Goal: Obtain resource: Download file/media

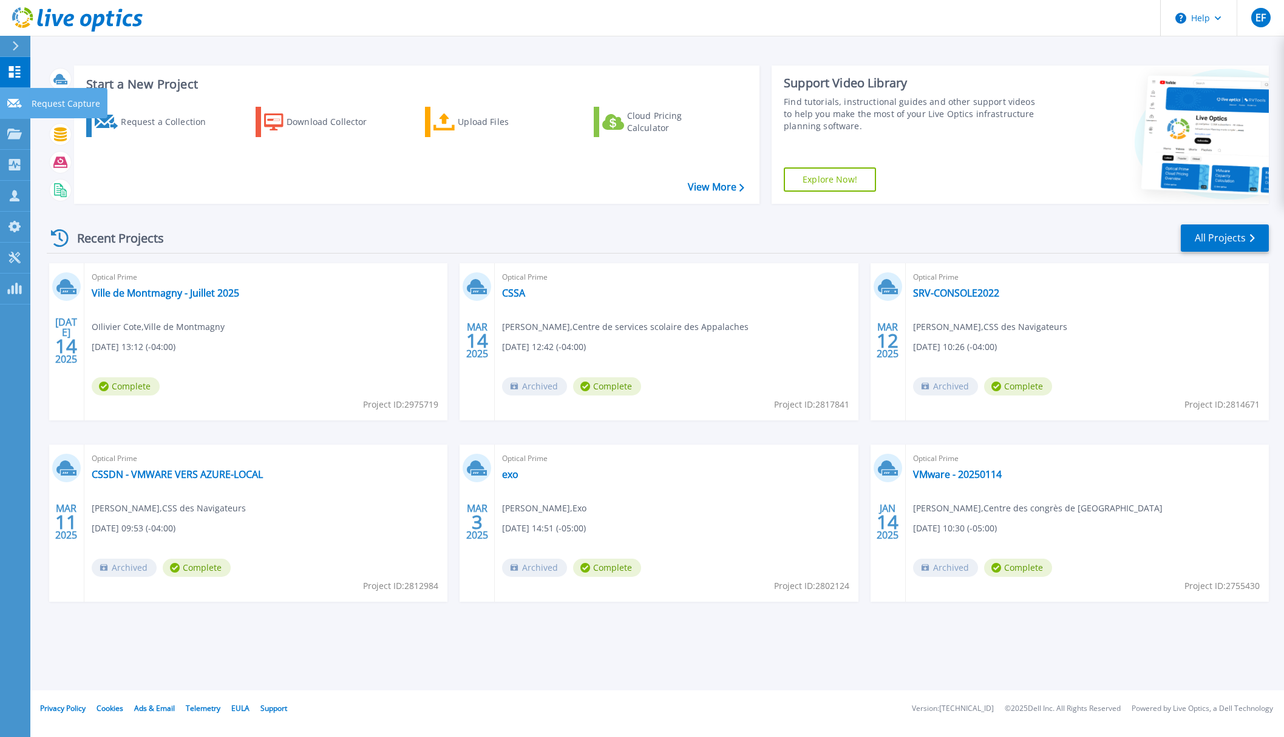
click at [21, 106] on icon at bounding box center [14, 103] width 15 height 9
click at [194, 294] on link "Ville de Montmagny - Juillet 2025" at bounding box center [165, 293] width 147 height 12
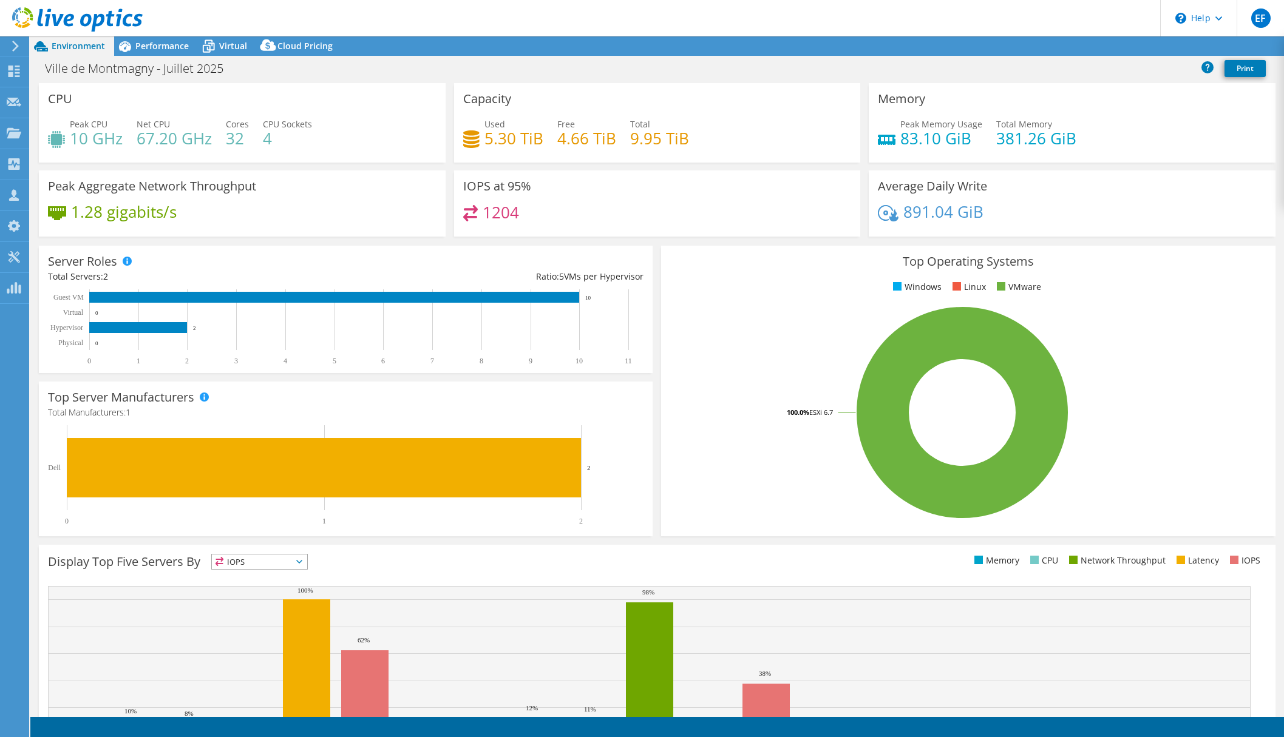
select select "USD"
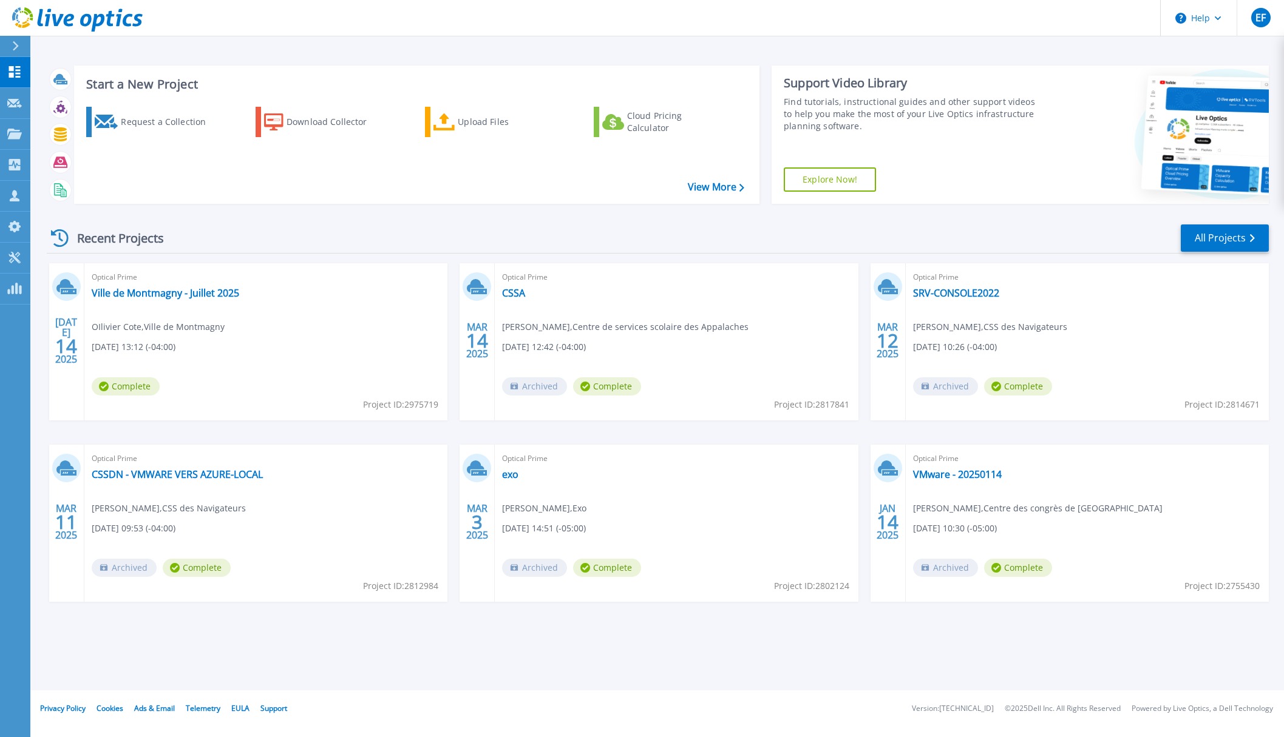
click at [61, 239] on icon at bounding box center [60, 238] width 18 height 18
click at [1211, 239] on link "All Projects" at bounding box center [1224, 238] width 88 height 27
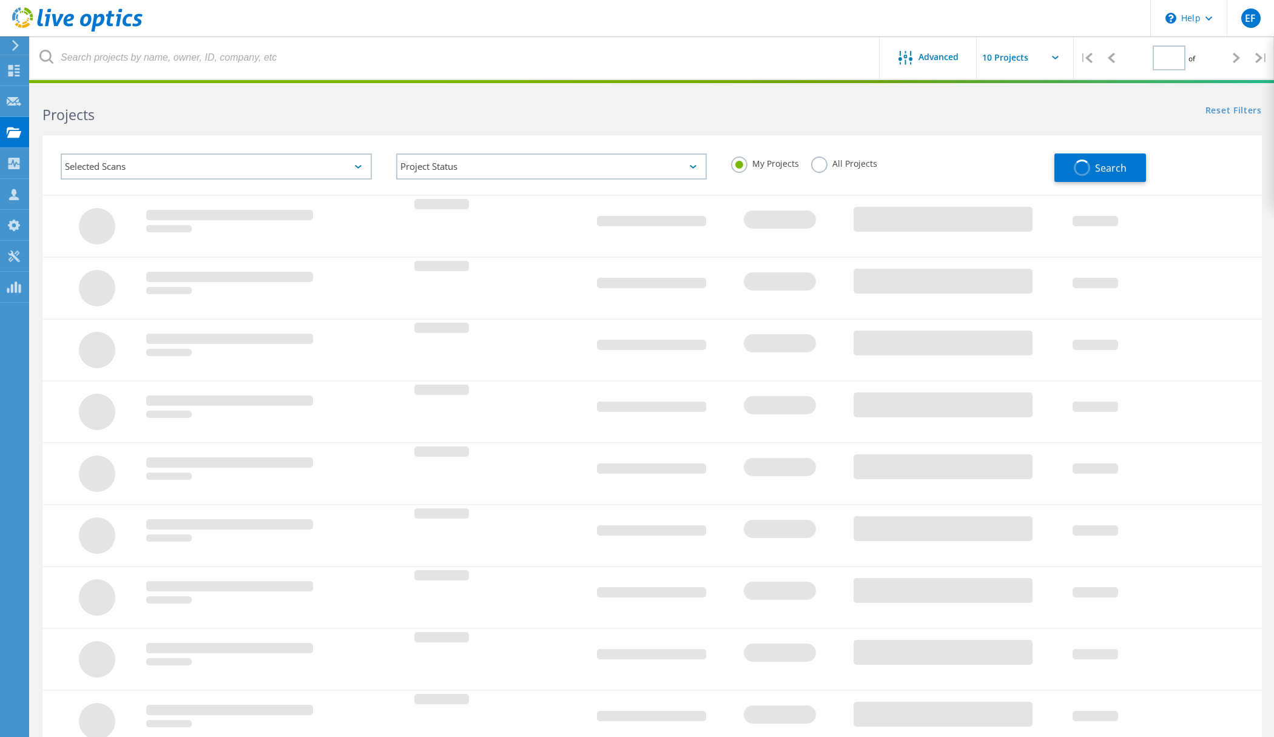
type input "1"
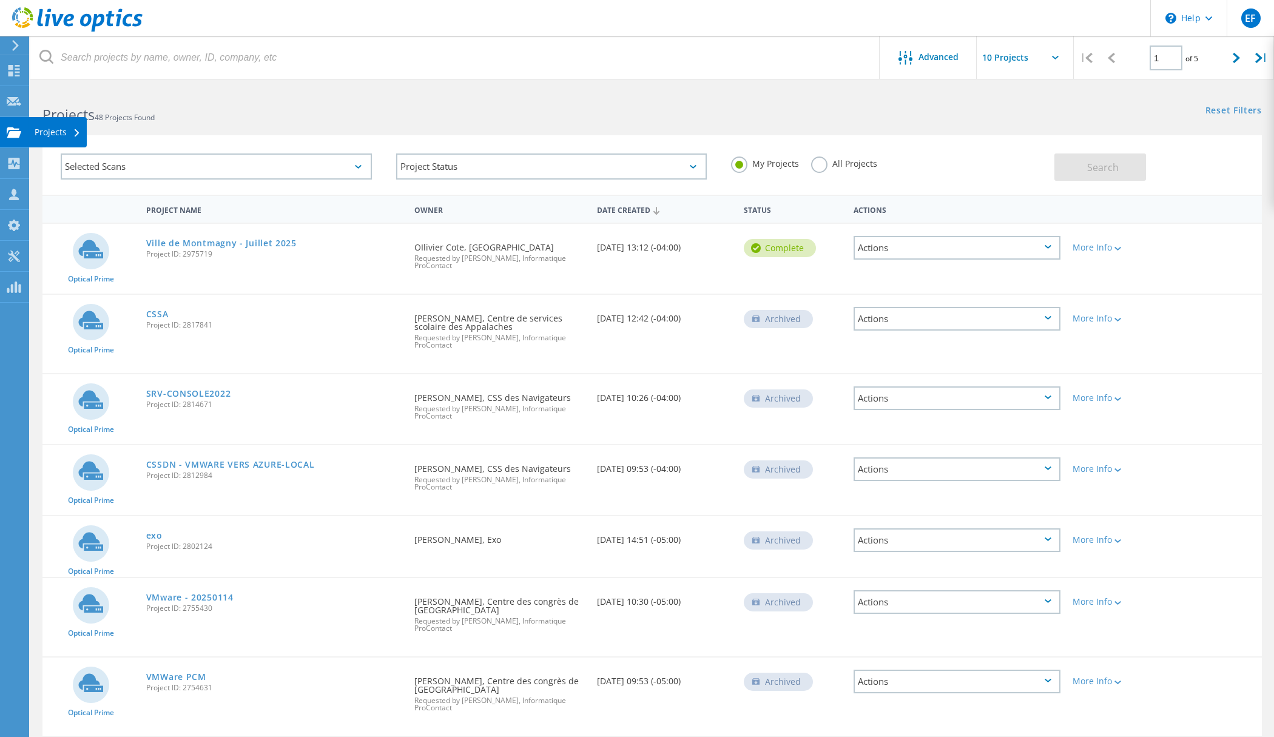
click at [10, 133] on use at bounding box center [14, 132] width 15 height 10
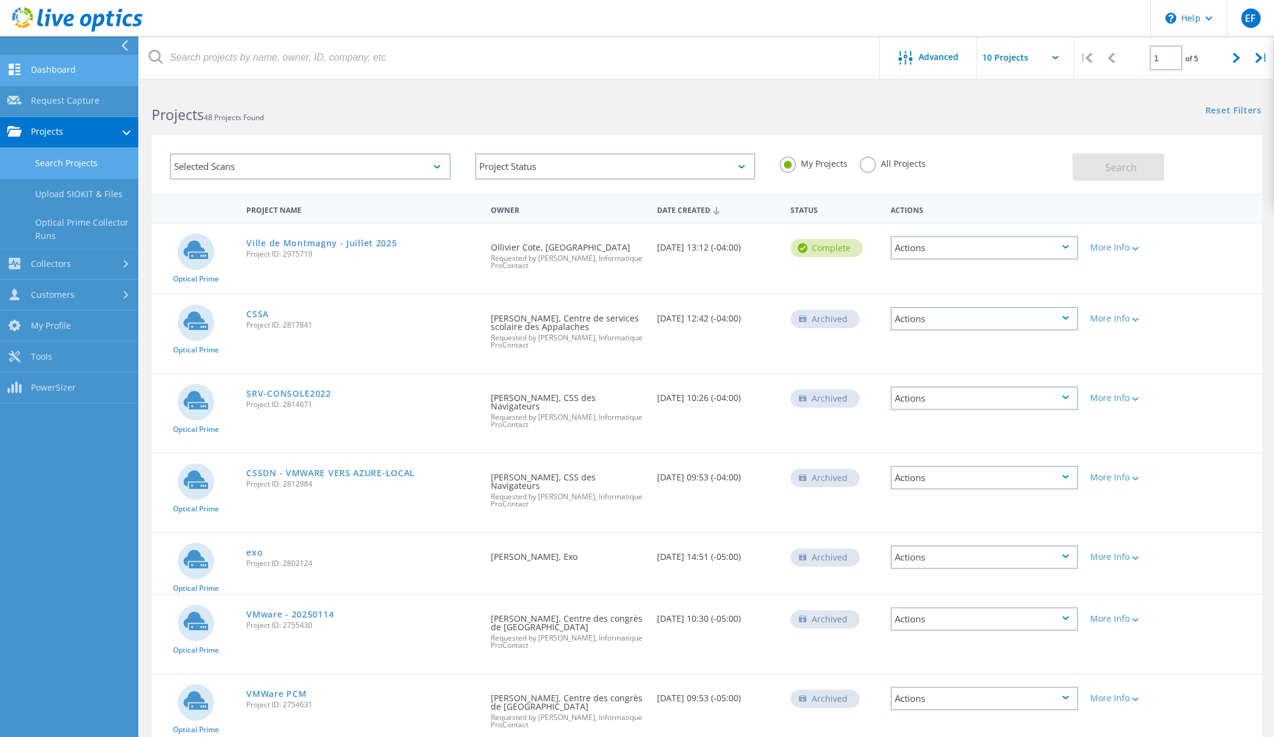
click at [66, 64] on link "Dashboard" at bounding box center [69, 70] width 138 height 31
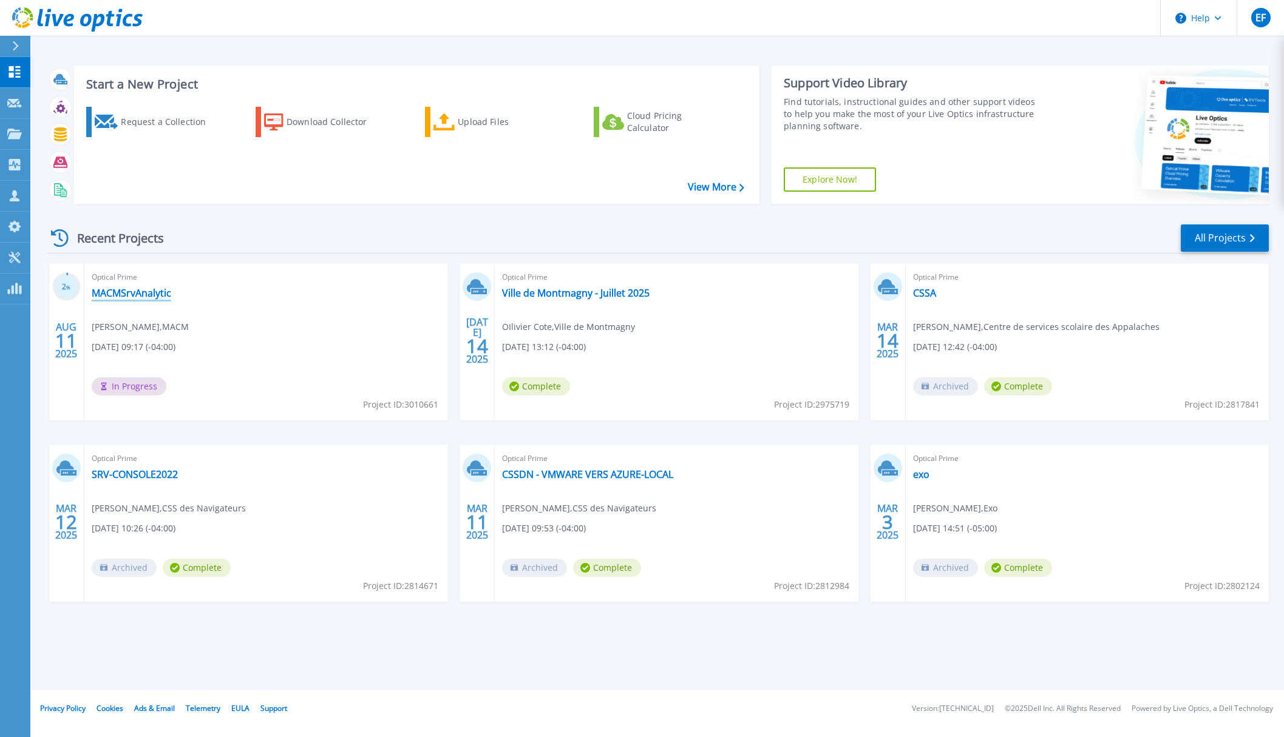
click at [164, 296] on link "MACMSrvAnalytic" at bounding box center [132, 293] width 80 height 12
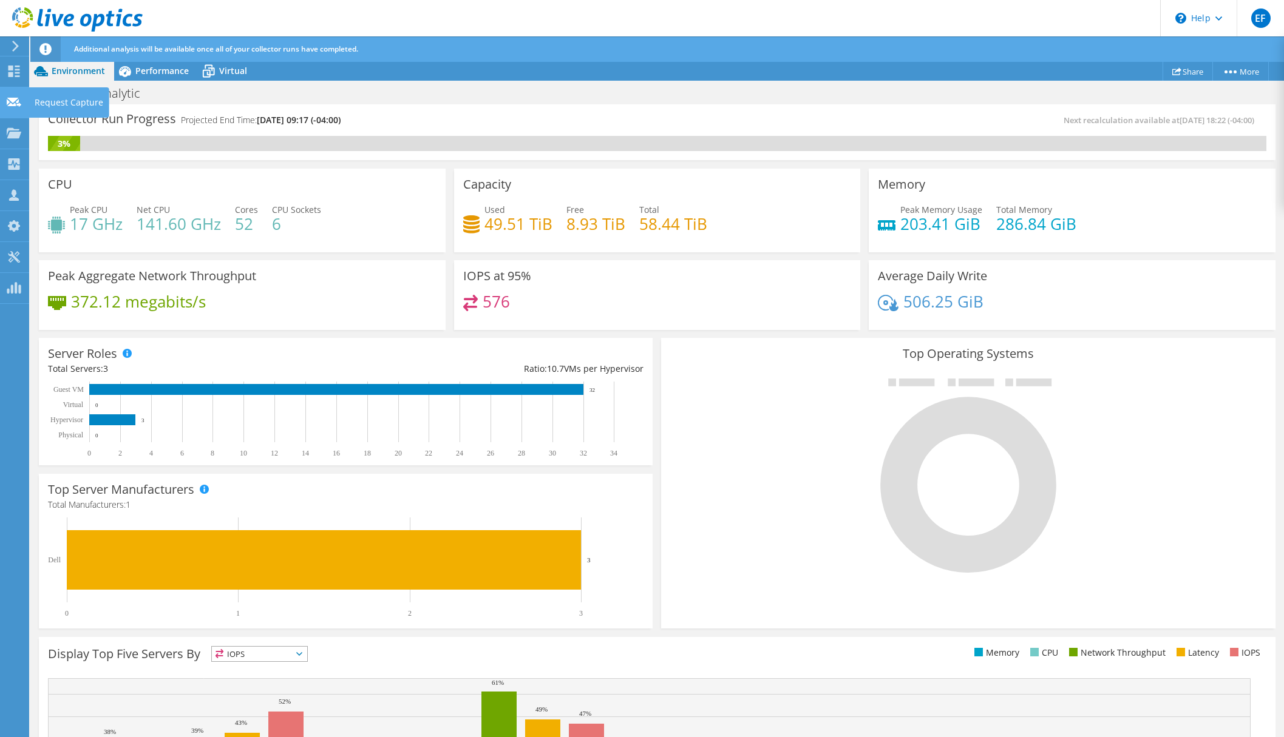
click at [13, 102] on use at bounding box center [14, 101] width 15 height 9
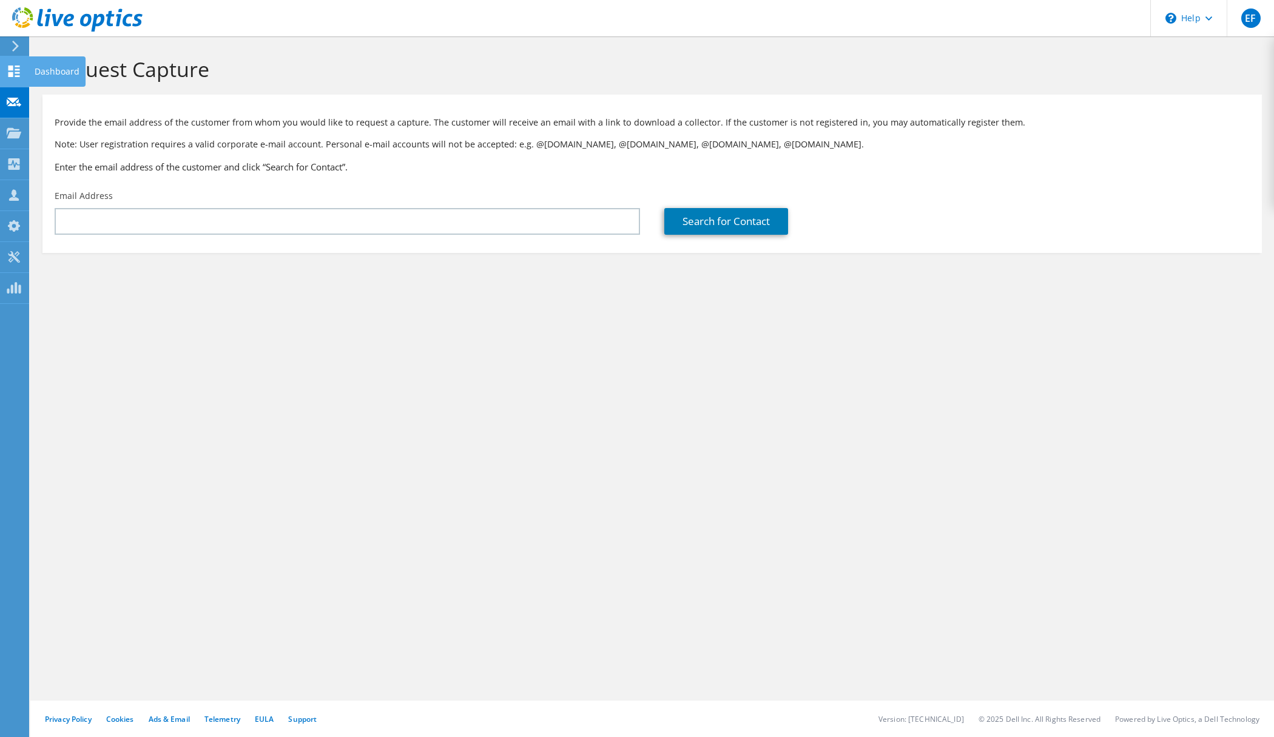
click at [12, 75] on use at bounding box center [14, 72] width 12 height 12
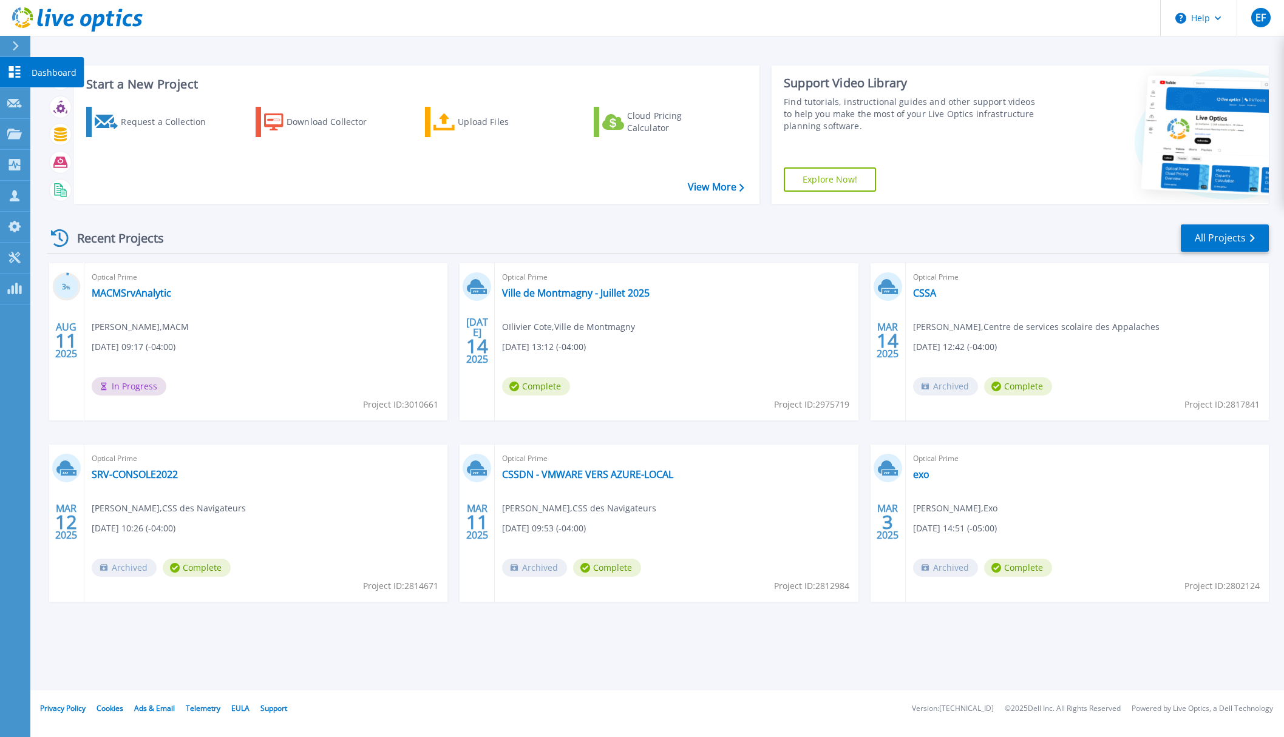
click at [64, 73] on p "Dashboard" at bounding box center [54, 73] width 45 height 32
click at [13, 72] on icon at bounding box center [14, 72] width 15 height 12
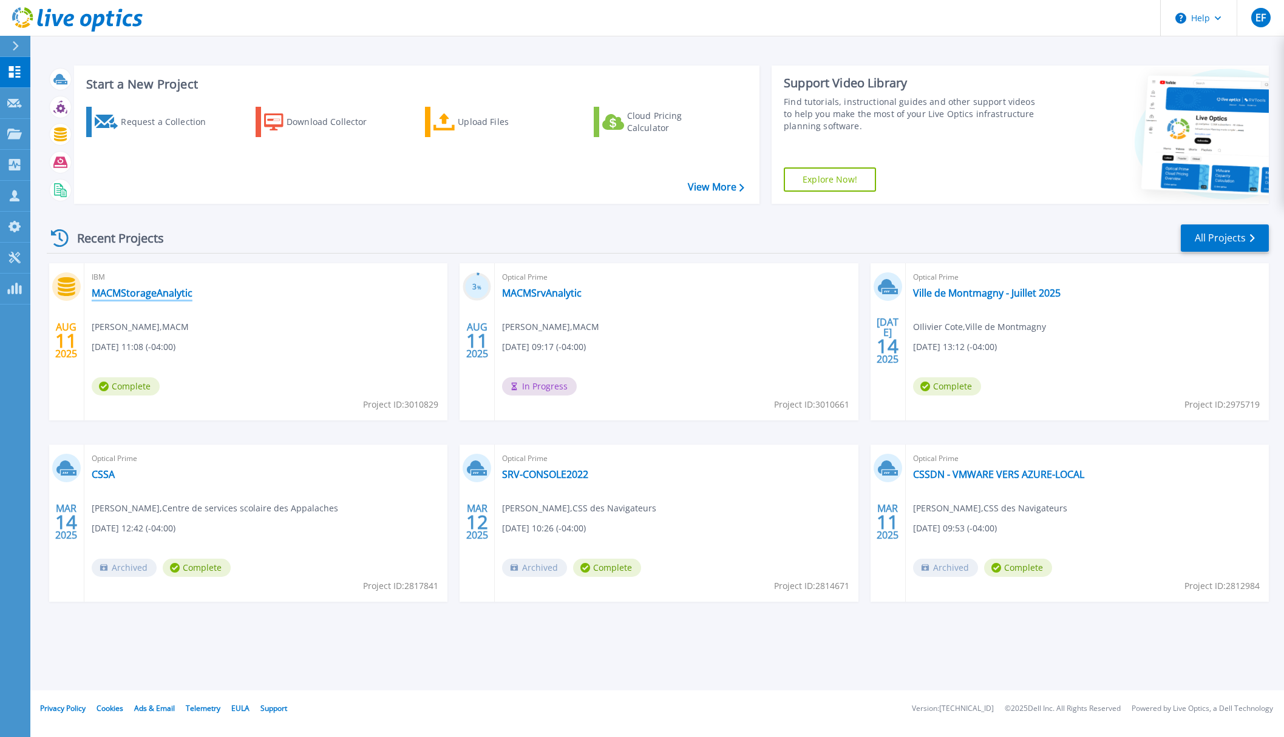
click at [152, 295] on link "MACMStorageAnalytic" at bounding box center [142, 293] width 101 height 12
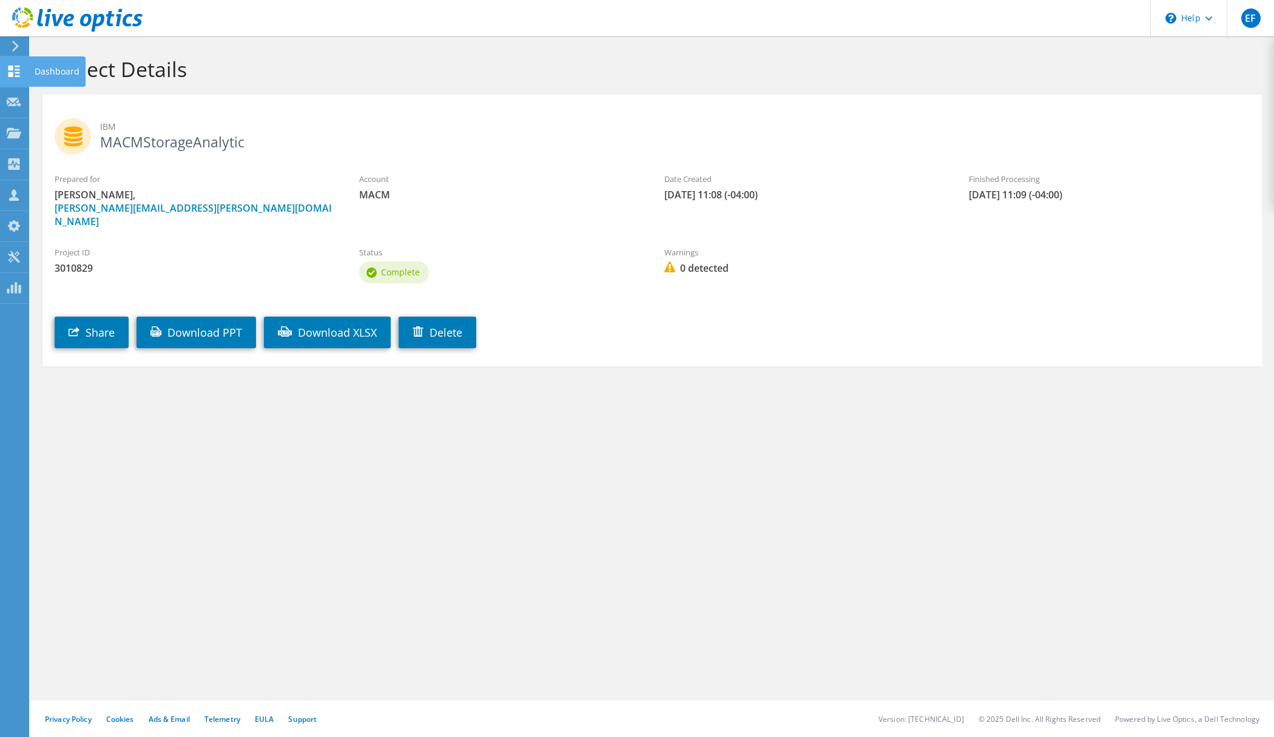
click at [18, 69] on use at bounding box center [14, 72] width 12 height 12
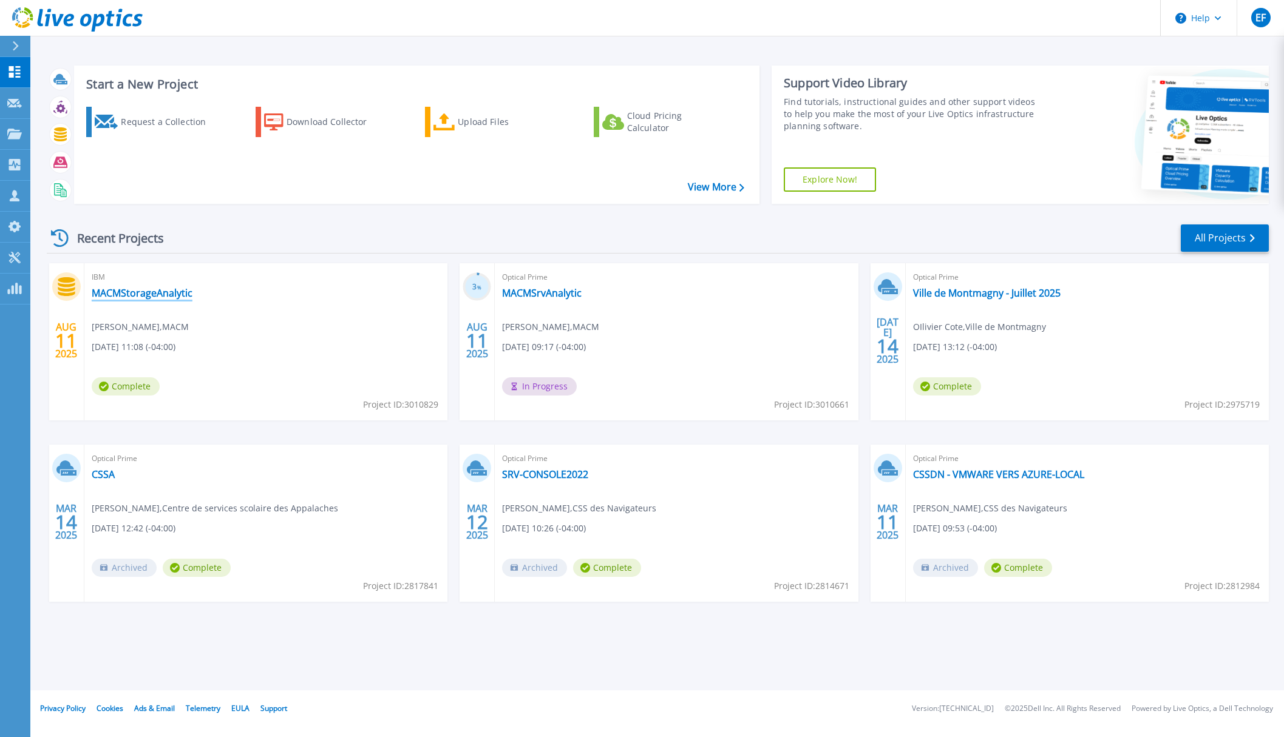
click at [183, 289] on link "MACMStorageAnalytic" at bounding box center [142, 293] width 101 height 12
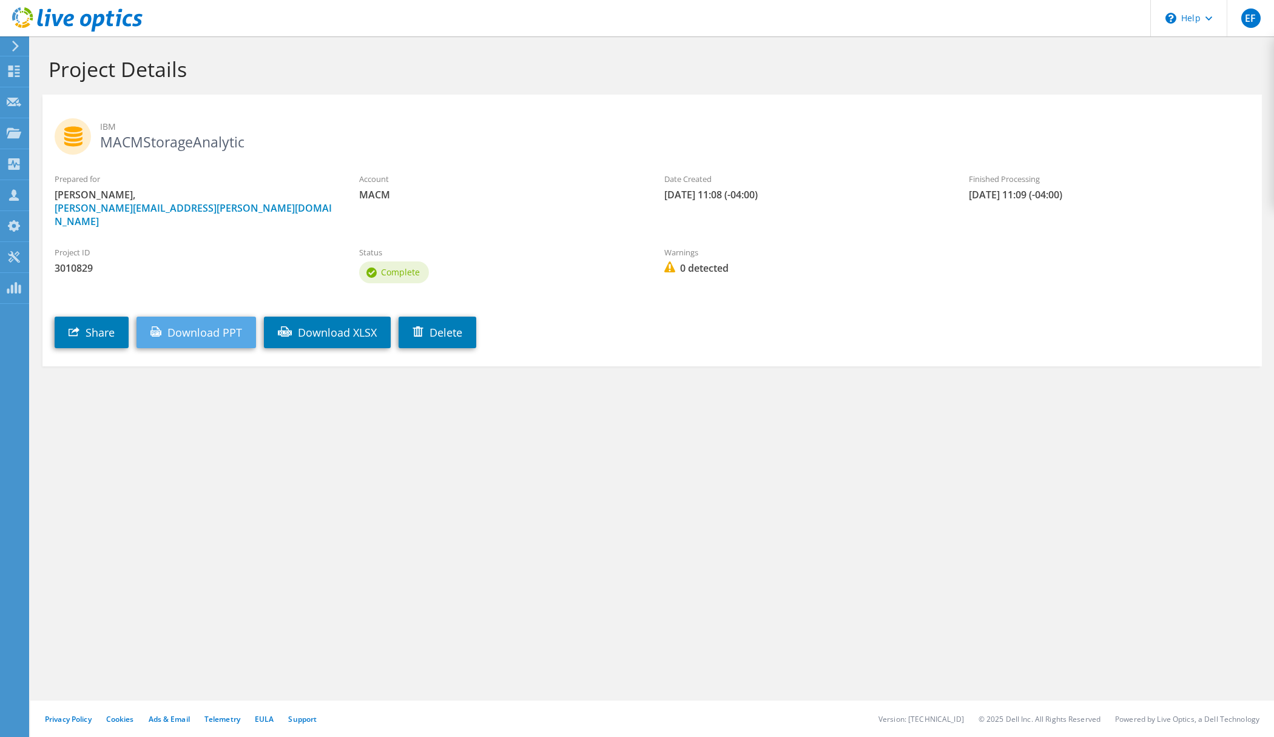
click at [215, 327] on link "Download PPT" at bounding box center [197, 333] width 120 height 32
